Goal: Information Seeking & Learning: Learn about a topic

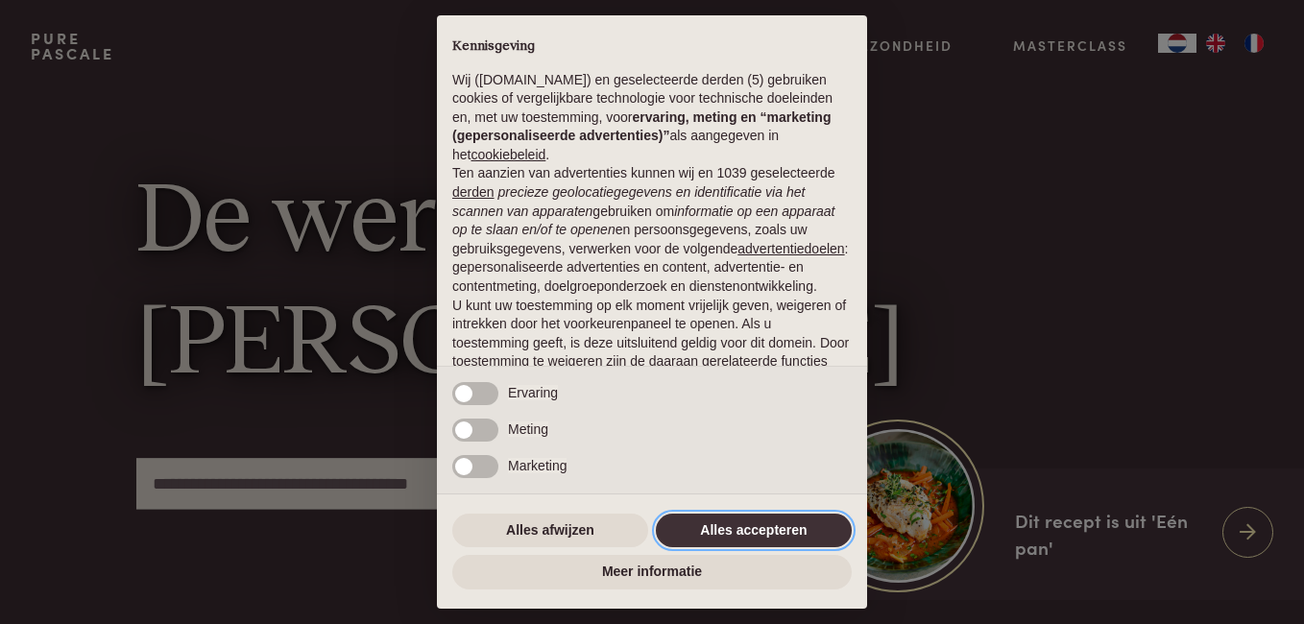
click at [711, 533] on button "Alles accepteren" at bounding box center [754, 531] width 196 height 35
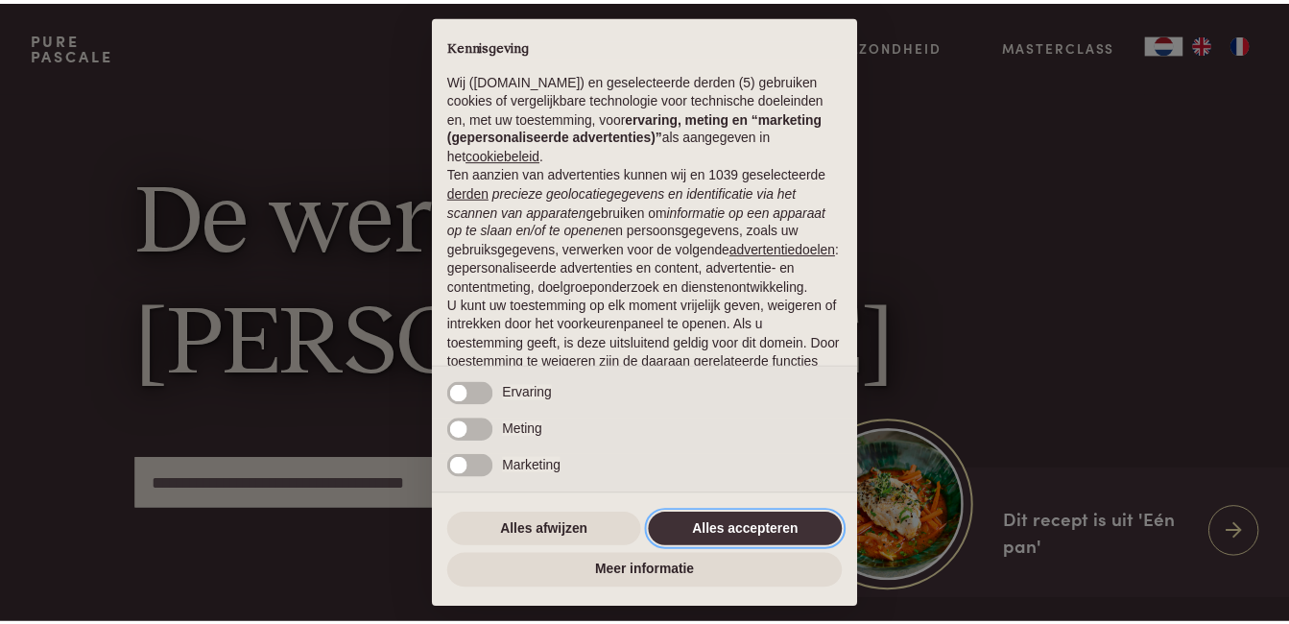
scroll to position [148, 0]
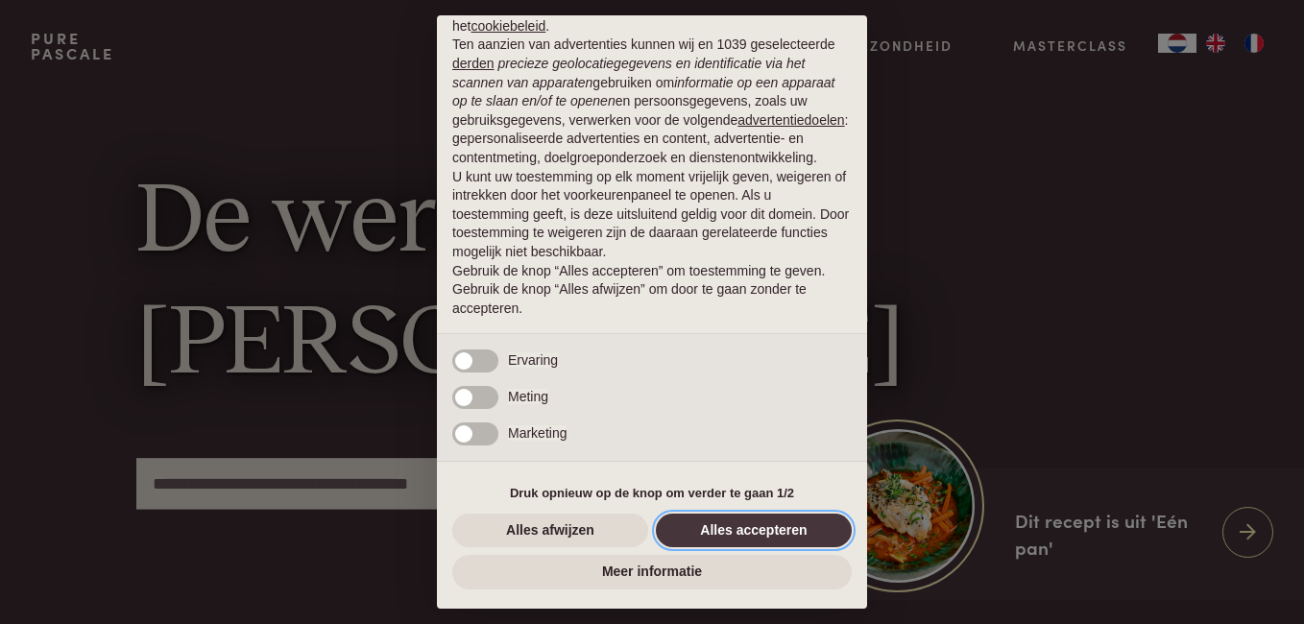
click at [720, 522] on button "Alles accepteren" at bounding box center [754, 531] width 196 height 35
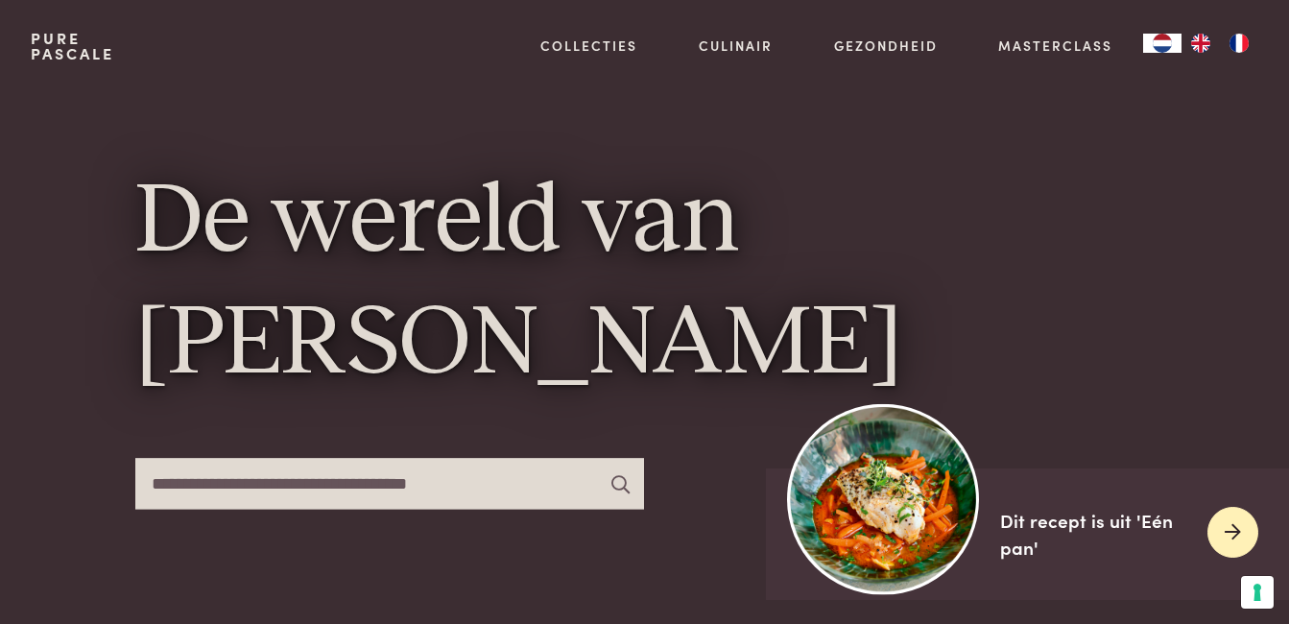
click at [880, 495] on img at bounding box center [883, 498] width 191 height 191
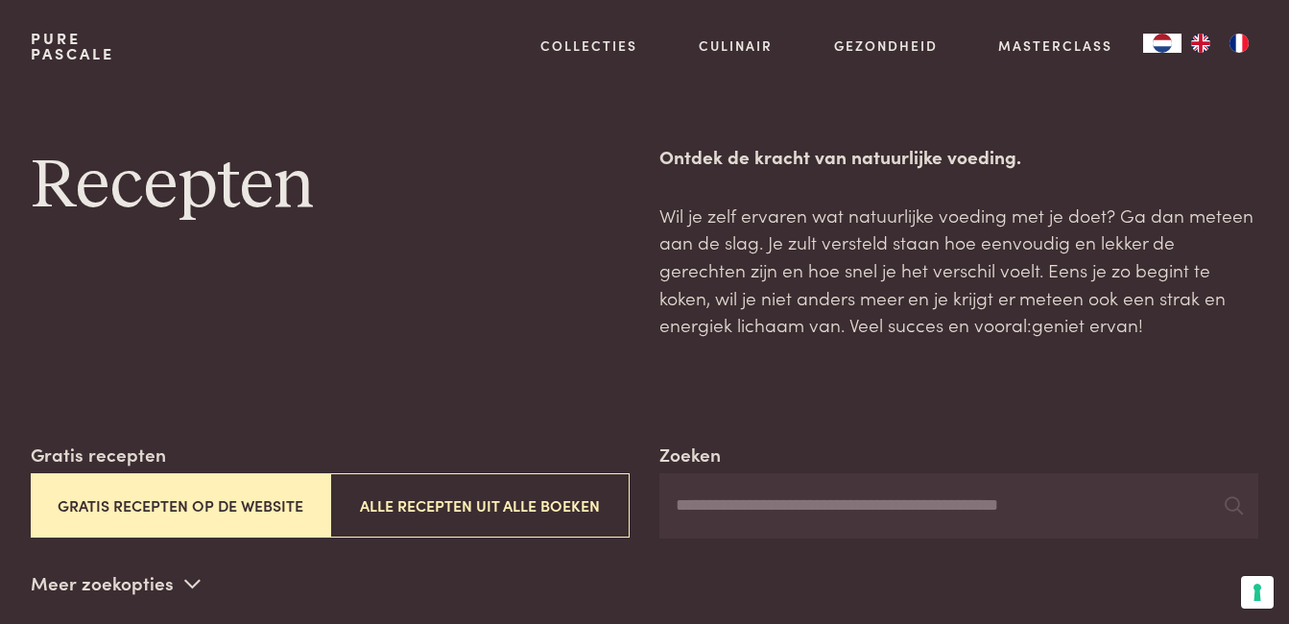
click at [273, 495] on button "Gratis recepten op de website" at bounding box center [181, 505] width 300 height 64
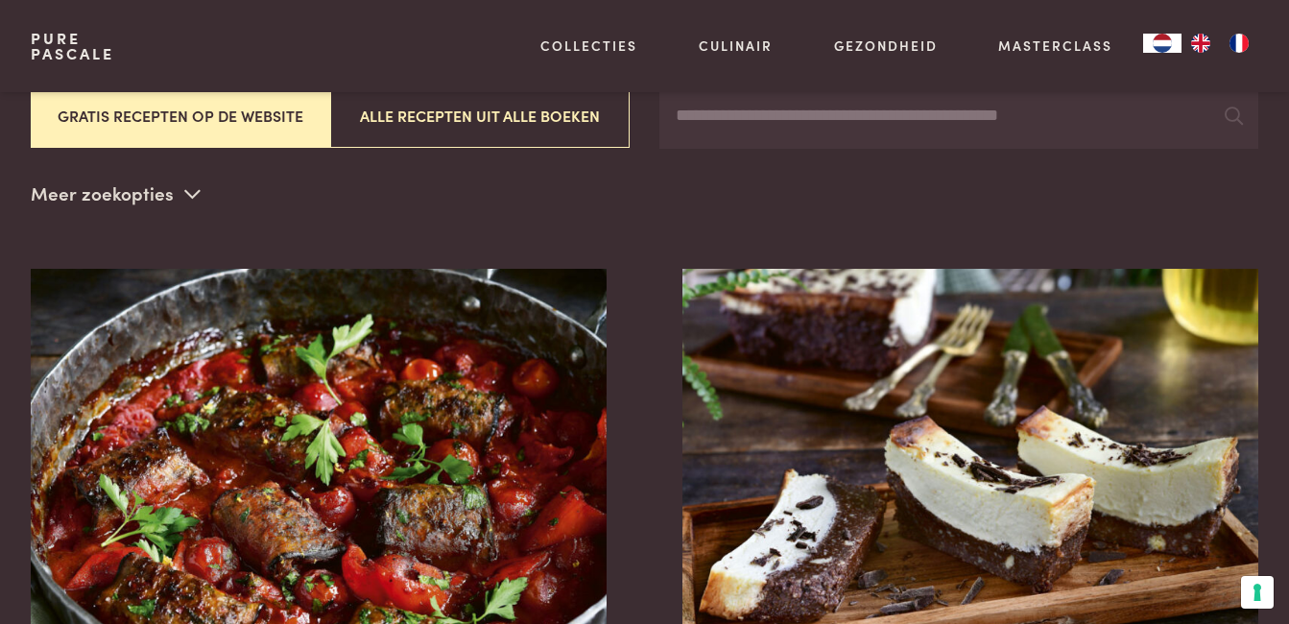
scroll to position [441, 0]
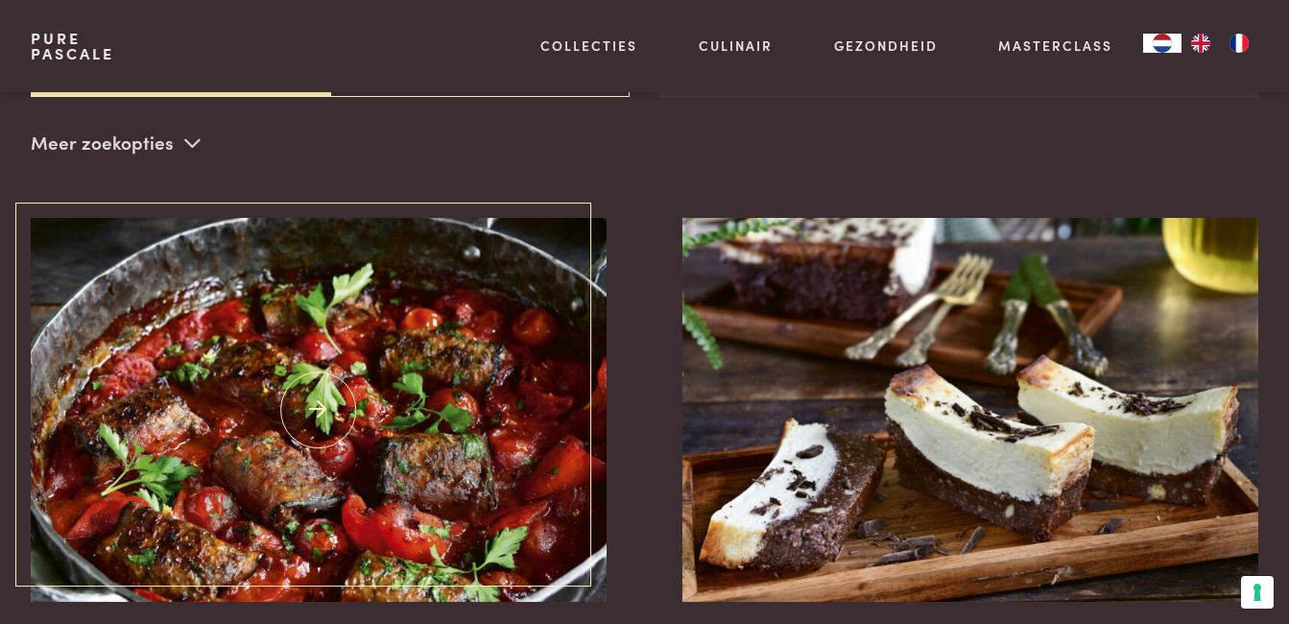
click at [398, 407] on img at bounding box center [319, 410] width 576 height 384
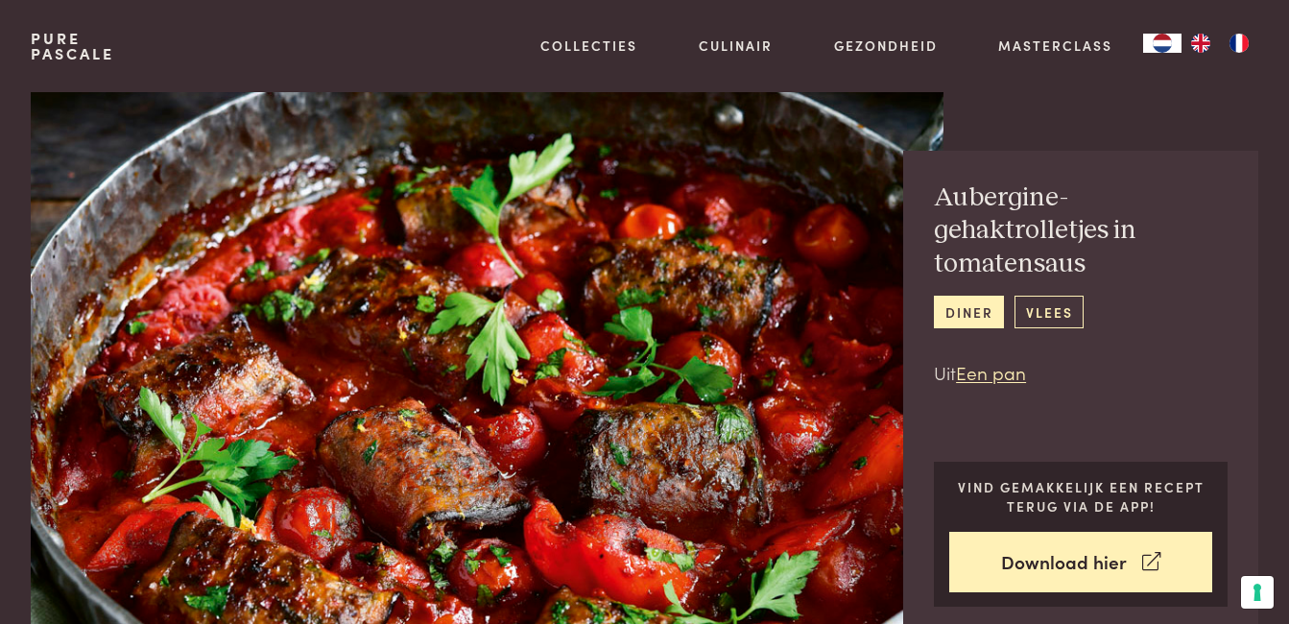
click at [1028, 308] on link "vlees" at bounding box center [1049, 312] width 69 height 32
